Goal: Check status: Check status

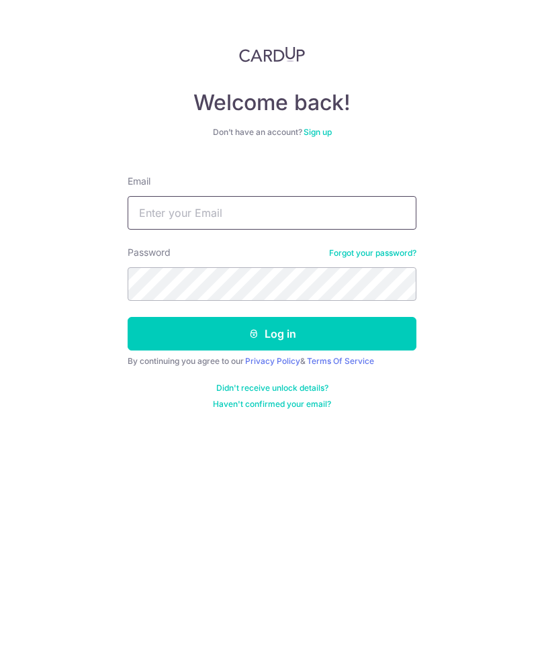
type input "[EMAIL_ADDRESS][DOMAIN_NAME]"
click at [272, 318] on button "Log in" at bounding box center [272, 335] width 289 height 34
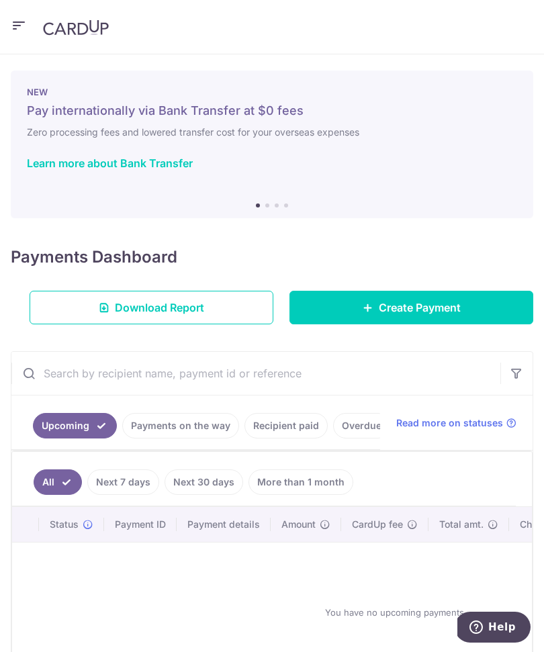
click at [272, 422] on link "Recipient paid" at bounding box center [285, 426] width 83 height 26
